Goal: Task Accomplishment & Management: Use online tool/utility

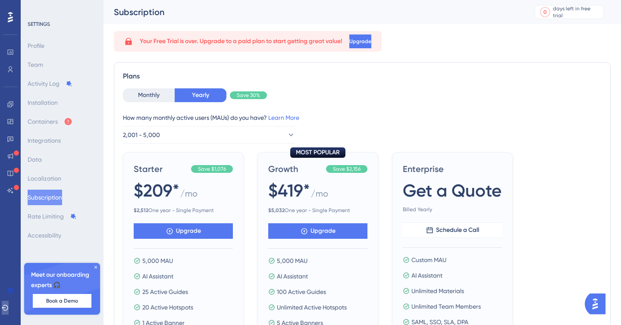
click at [6, 310] on button at bounding box center [5, 308] width 7 height 14
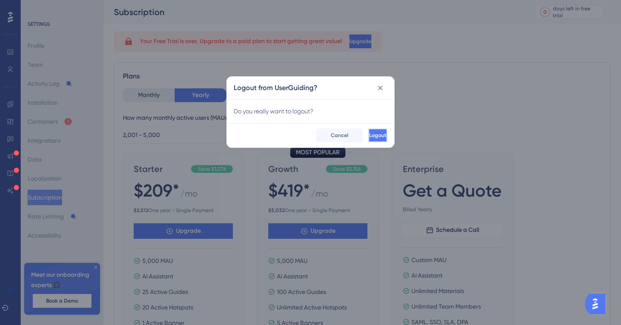
click at [374, 131] on button "Logout" at bounding box center [377, 135] width 19 height 14
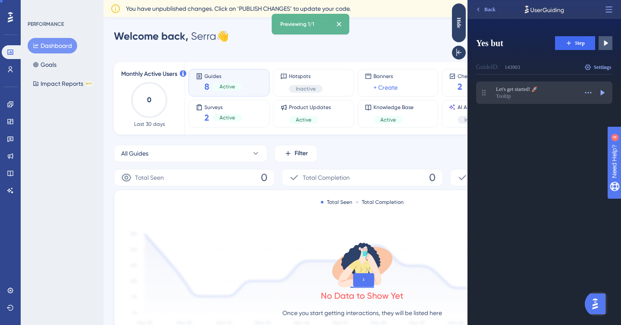
click at [520, 95] on div "Tooltip" at bounding box center [537, 96] width 82 height 7
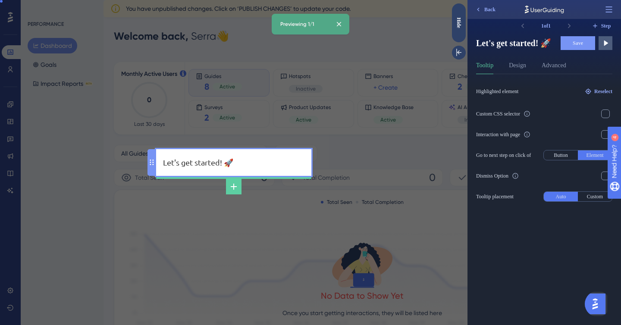
click at [218, 162] on div "Let's get started! 🚀" at bounding box center [233, 162] width 141 height 13
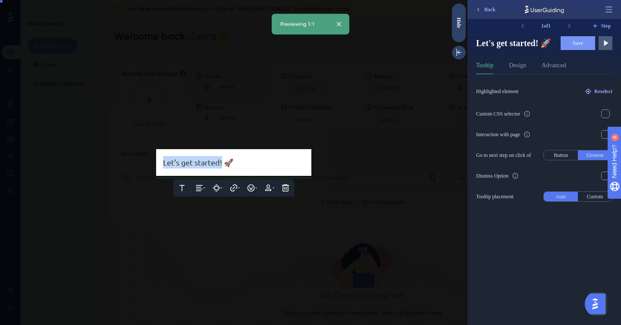
drag, startPoint x: 224, startPoint y: 163, endPoint x: 156, endPoint y: 163, distance: 67.7
click at [156, 163] on div "Text Alignment Paddings Hyperlink Emojis Personalization Delete Let's get start…" at bounding box center [233, 162] width 155 height 26
click at [580, 42] on span "Save" at bounding box center [577, 43] width 10 height 7
click at [605, 44] on icon at bounding box center [606, 44] width 4 height 6
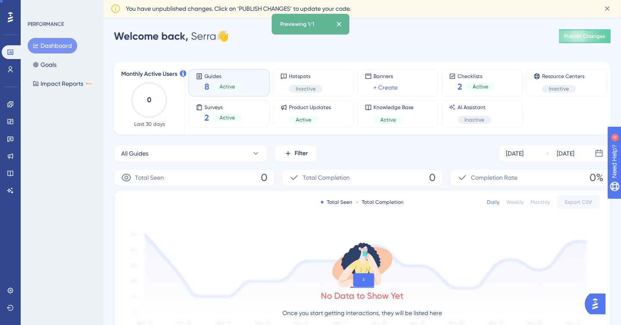
scroll to position [203, 0]
